Goal: Task Accomplishment & Management: Use online tool/utility

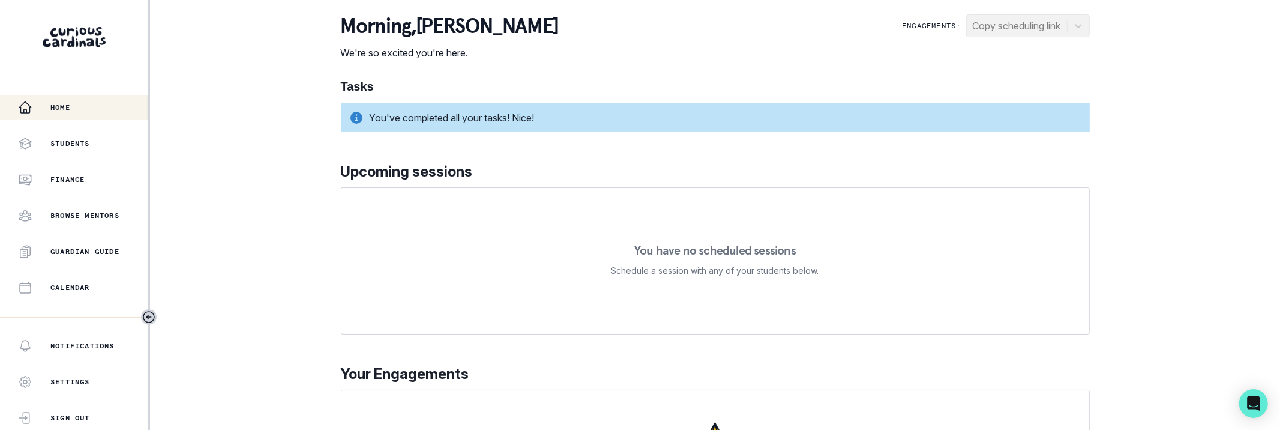
scroll to position [306, 0]
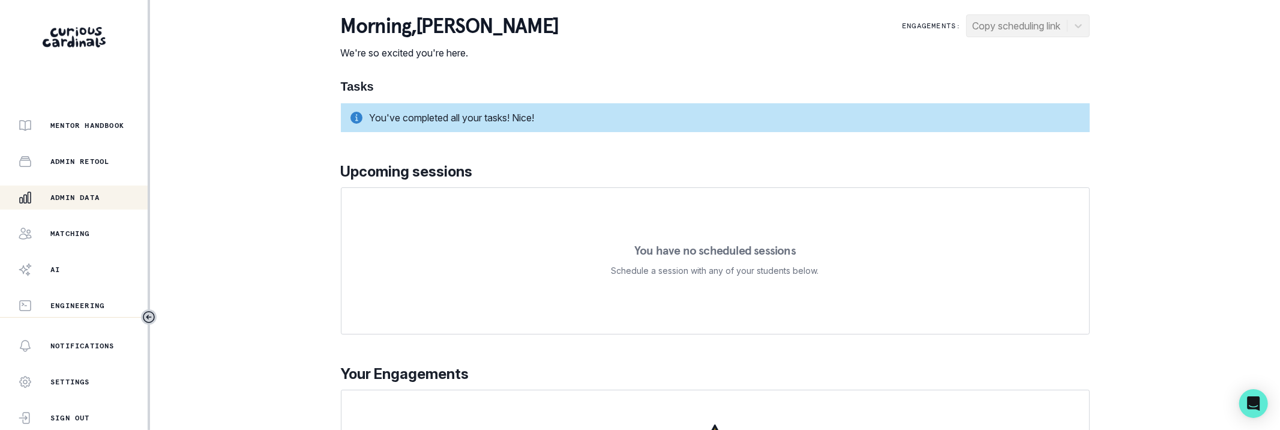
click at [70, 197] on p "Admin Data" at bounding box center [74, 198] width 49 height 10
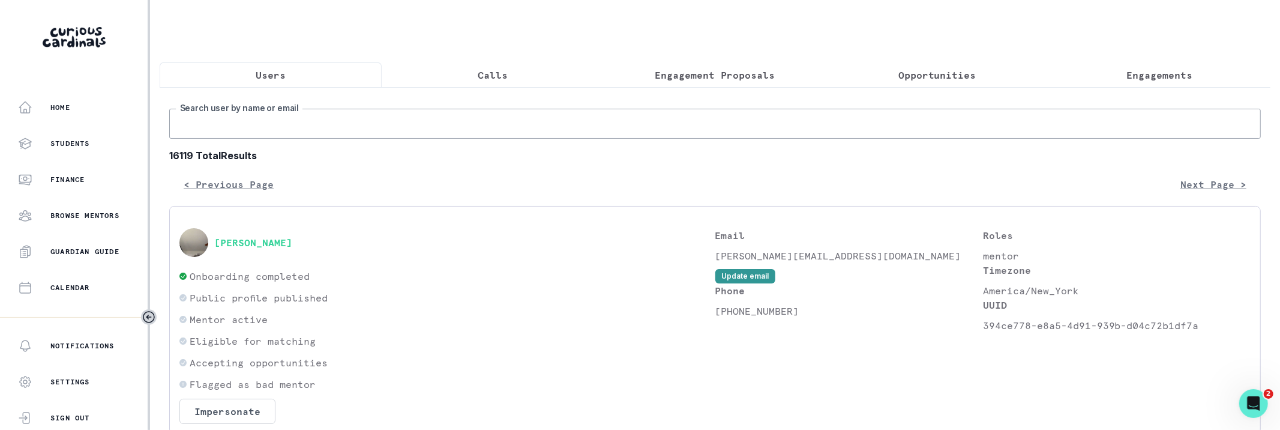
click at [493, 131] on input "Search user by name or email" at bounding box center [715, 124] width 1092 height 30
paste input "[PERSON_NAME]"
type input "[PERSON_NAME]"
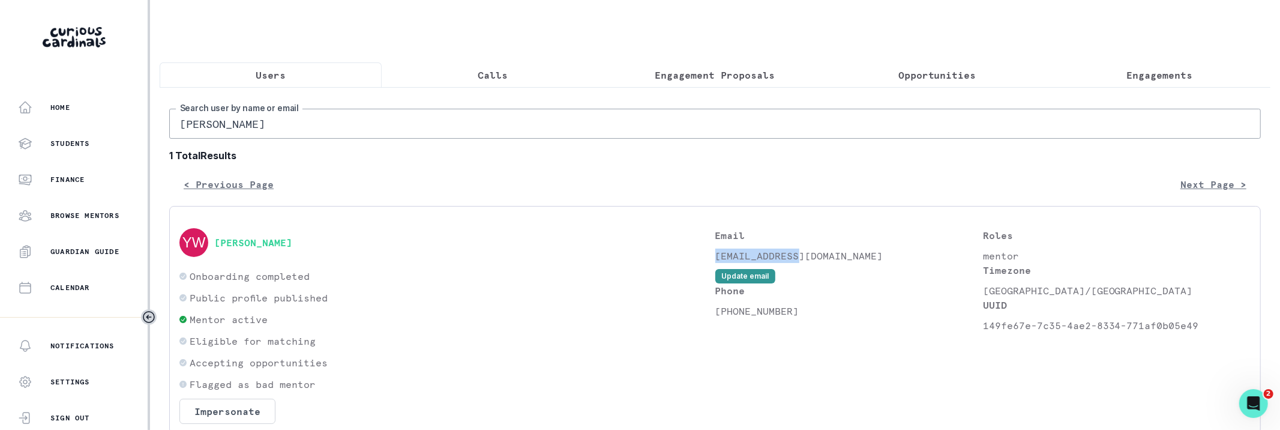
drag, startPoint x: 796, startPoint y: 252, endPoint x: 718, endPoint y: 252, distance: 78.6
click at [718, 252] on p "[EMAIL_ADDRESS][DOMAIN_NAME]" at bounding box center [849, 255] width 268 height 14
copy p "[EMAIL_ADDRESS][DOMAIN_NAME]"
click at [239, 236] on button "[PERSON_NAME]" at bounding box center [253, 242] width 78 height 12
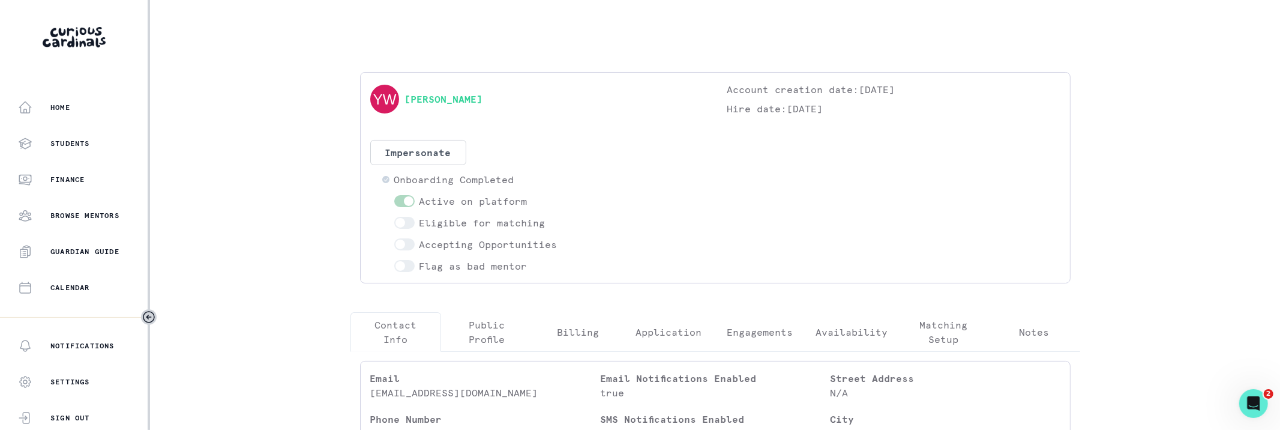
click at [575, 280] on div "[PERSON_NAME] Account creation date: [DATE] Hire date: [DATE] Impersonate Confi…" at bounding box center [715, 177] width 710 height 211
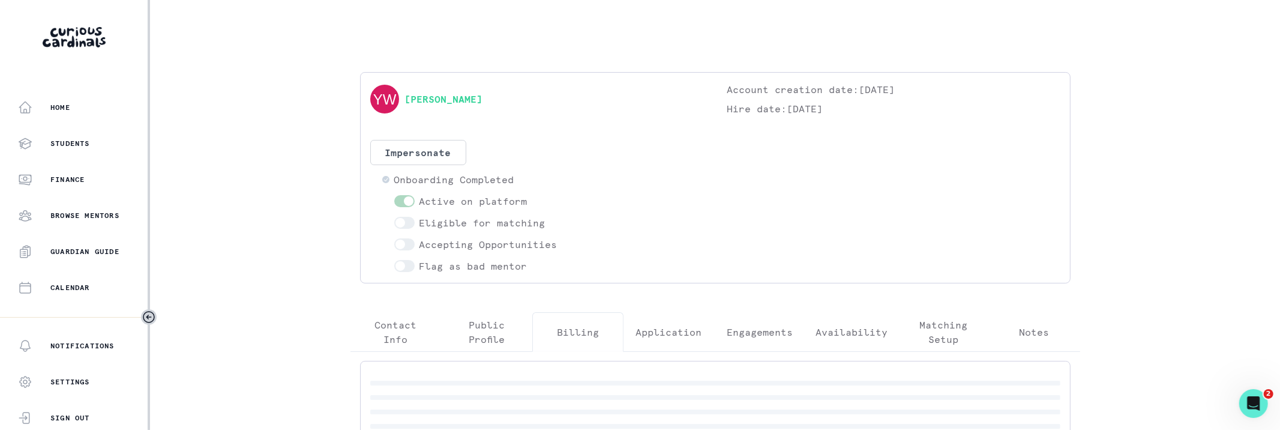
click at [572, 328] on p "Billing" at bounding box center [578, 332] width 42 height 14
click at [427, 156] on button "Impersonate" at bounding box center [418, 152] width 96 height 25
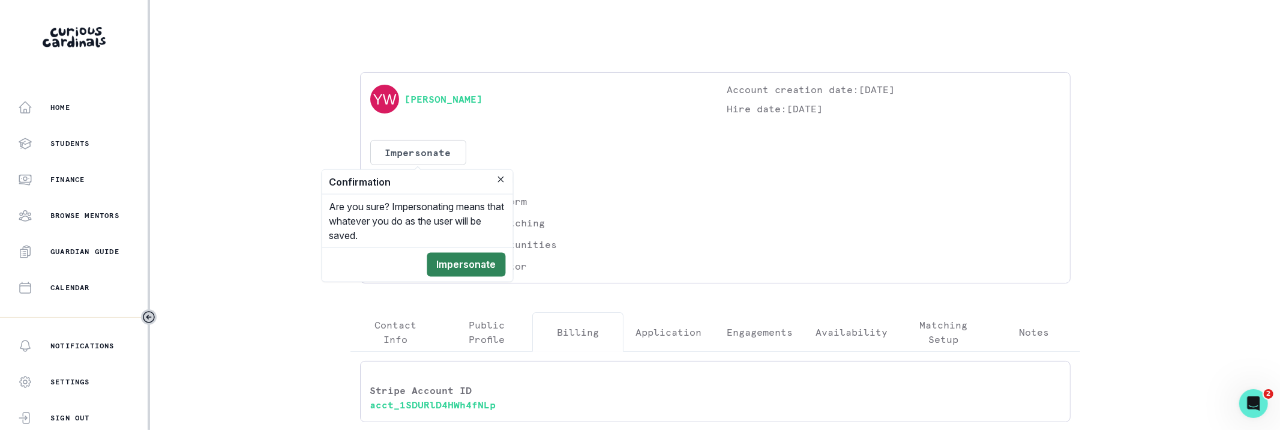
click at [488, 257] on button "Impersonate" at bounding box center [466, 265] width 79 height 24
